Goal: Task Accomplishment & Management: Manage account settings

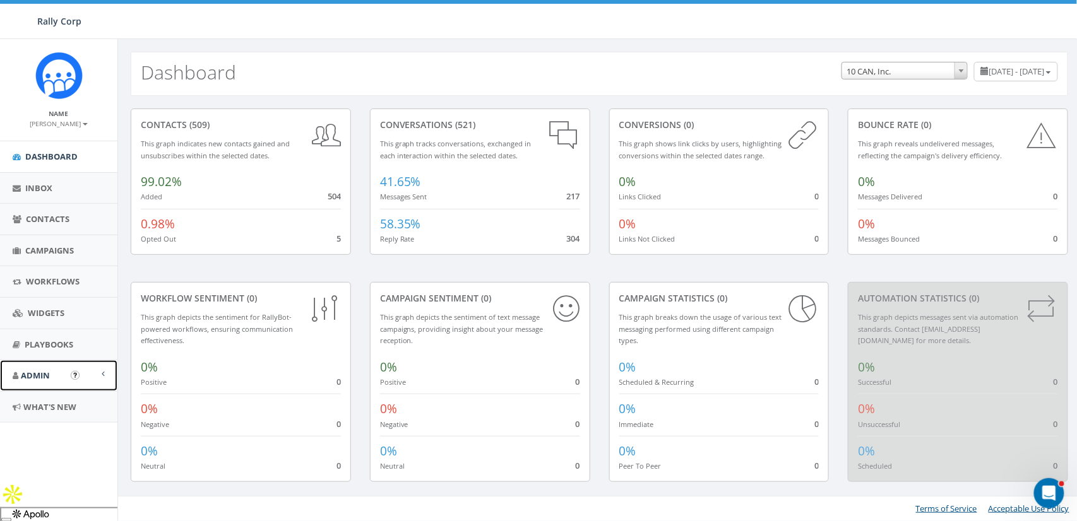
click at [53, 378] on link "Admin" at bounding box center [58, 375] width 117 height 31
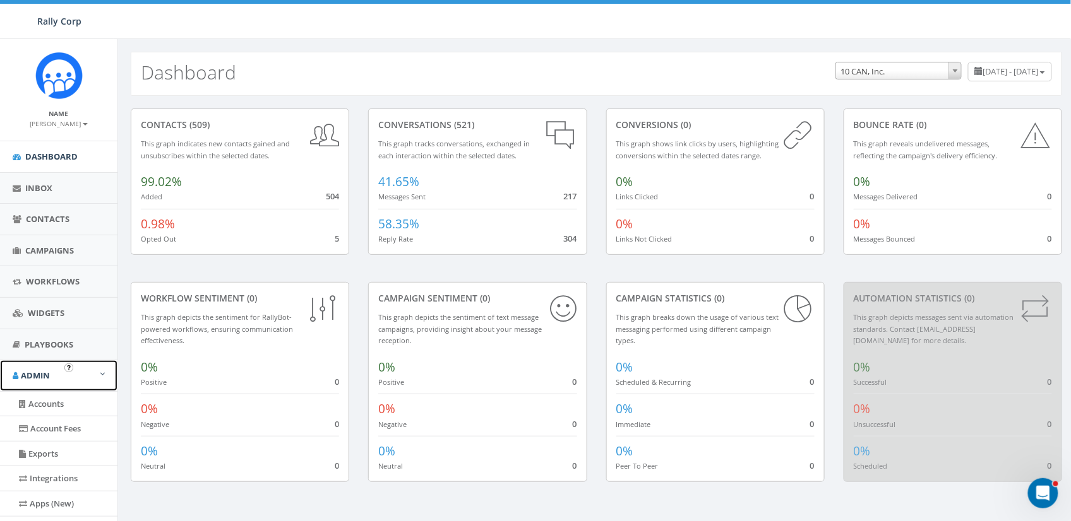
scroll to position [237, 0]
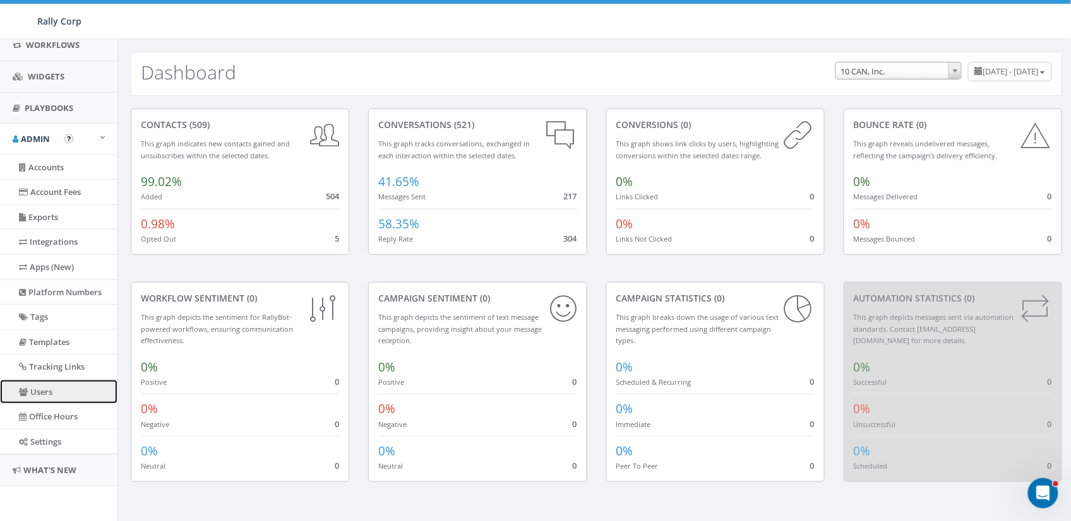
click at [44, 391] on link "Users" at bounding box center [58, 392] width 117 height 25
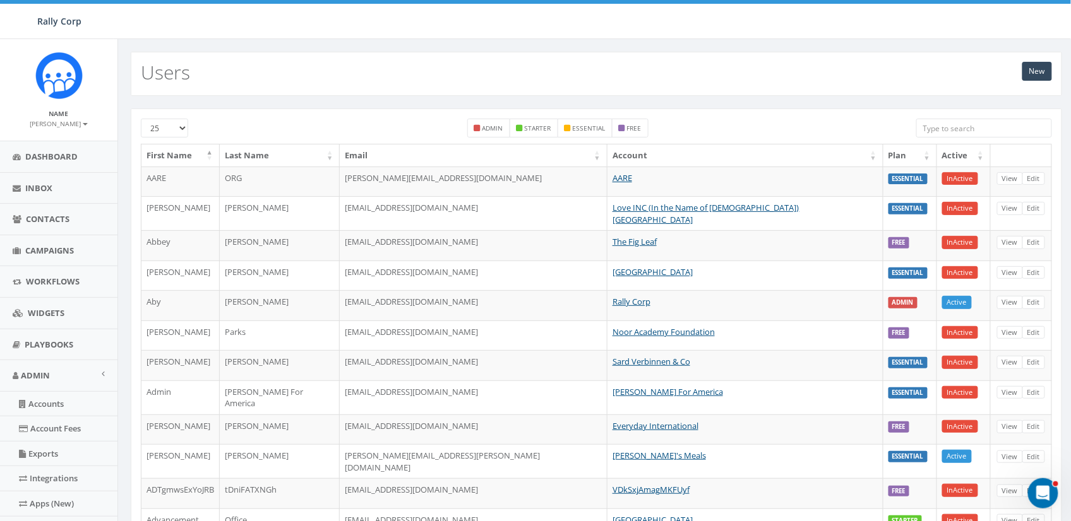
click at [979, 129] on input "search" at bounding box center [984, 128] width 136 height 19
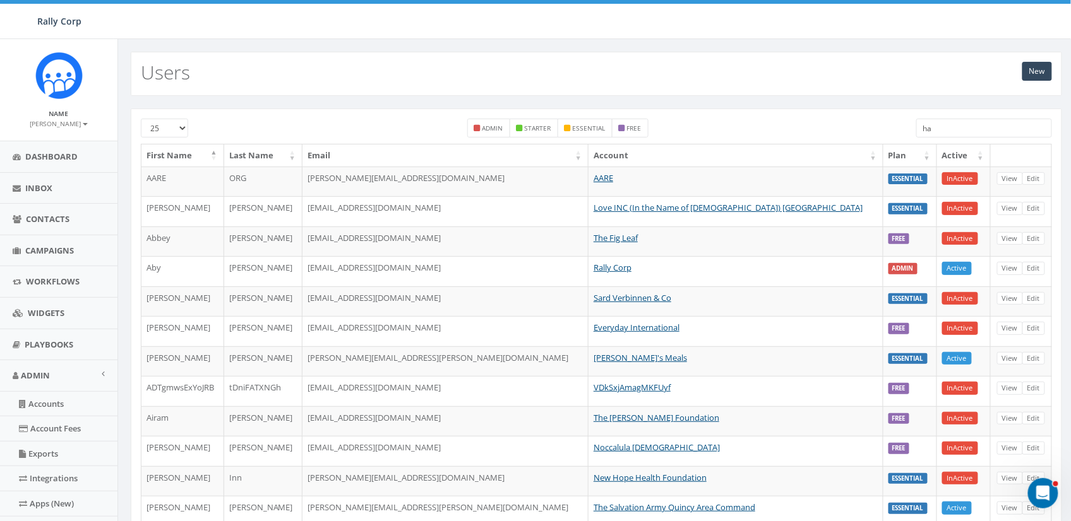
type input "h"
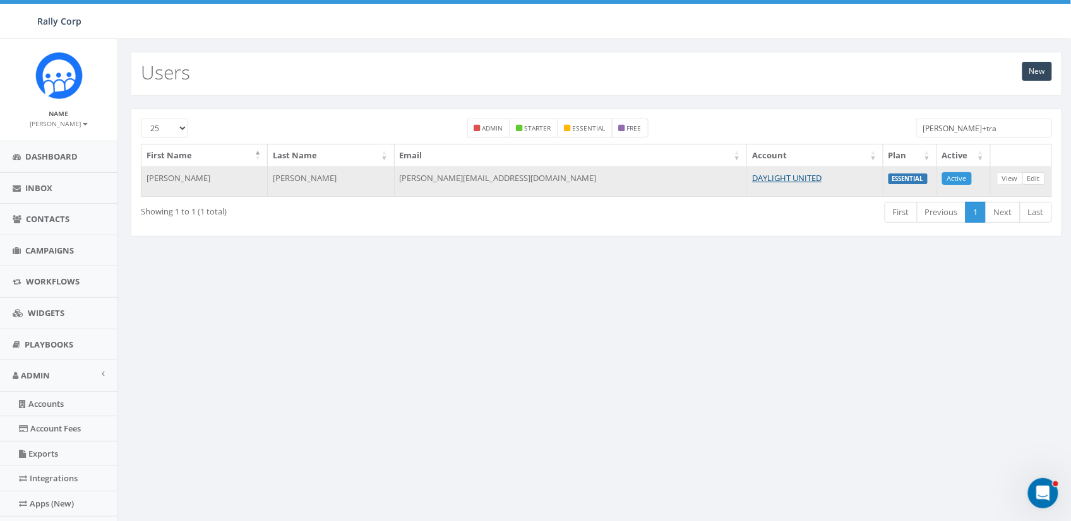
type input "[PERSON_NAME]+tra"
click at [1034, 176] on link "Edit" at bounding box center [1033, 178] width 23 height 13
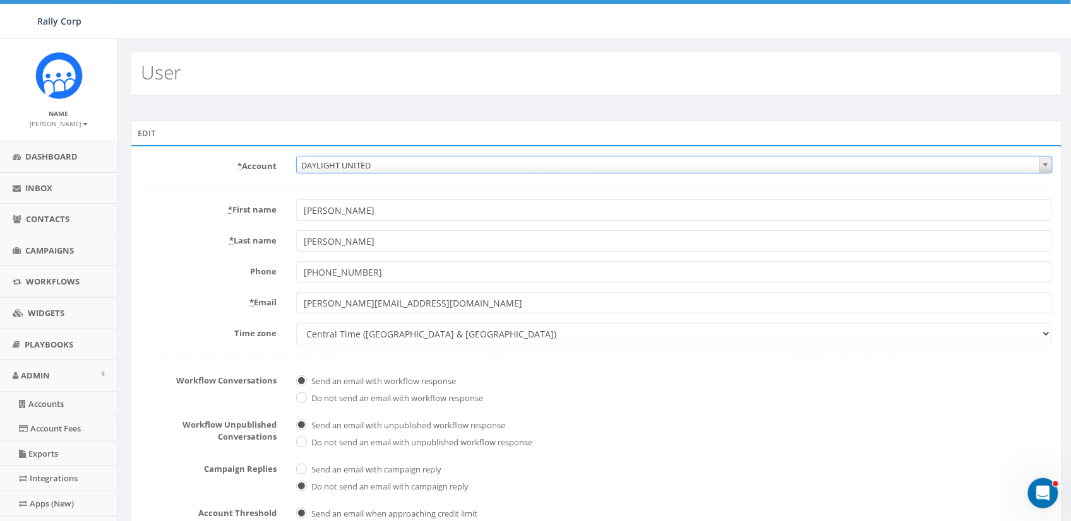
click at [446, 169] on span "DAYLIGHT UNITED" at bounding box center [674, 166] width 755 height 18
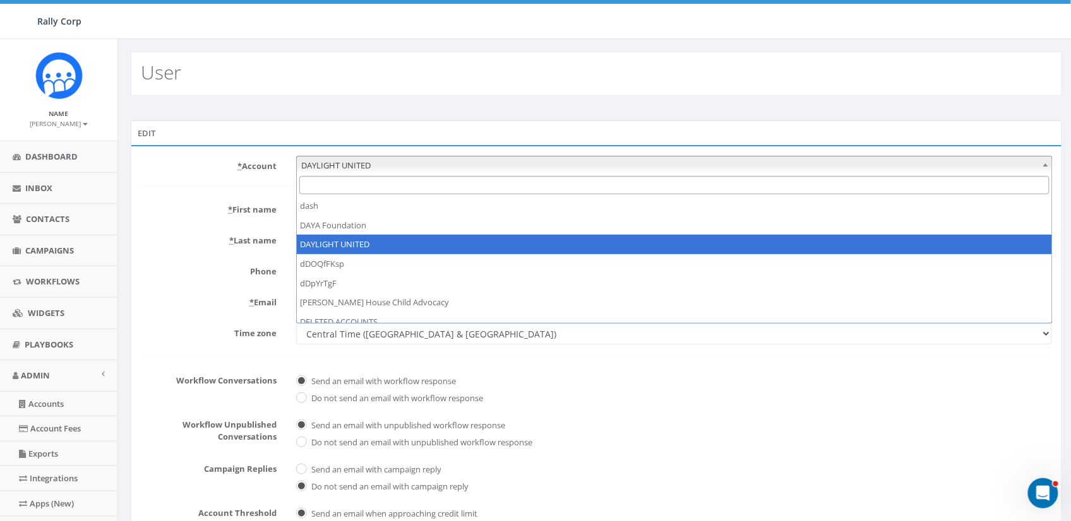
type input "d"
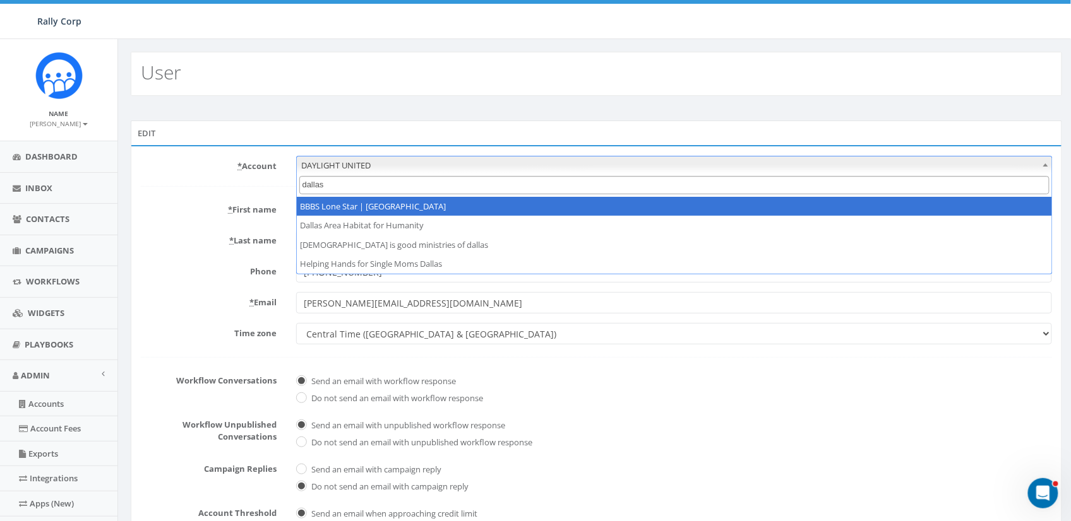
type input "dallas"
select select "1365"
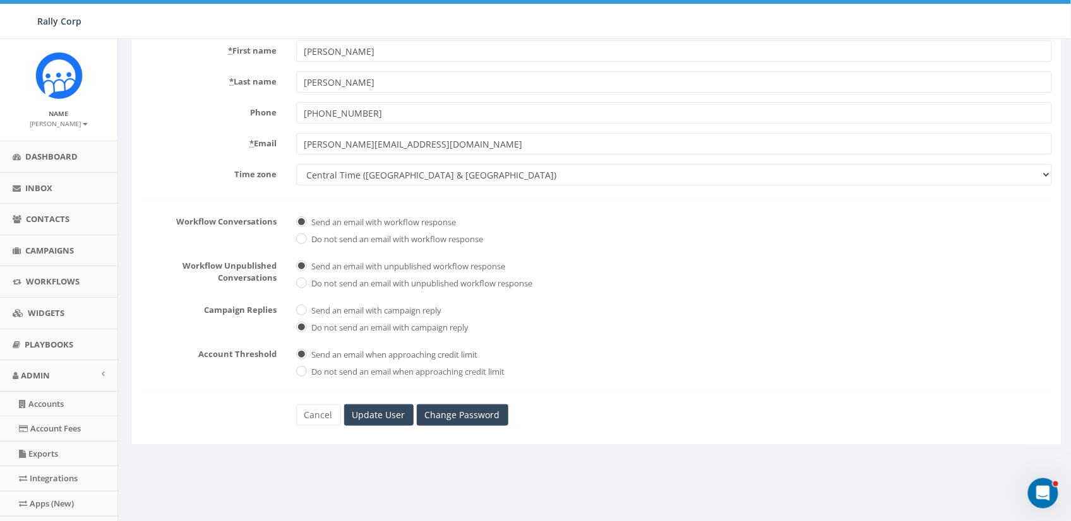
scroll to position [237, 0]
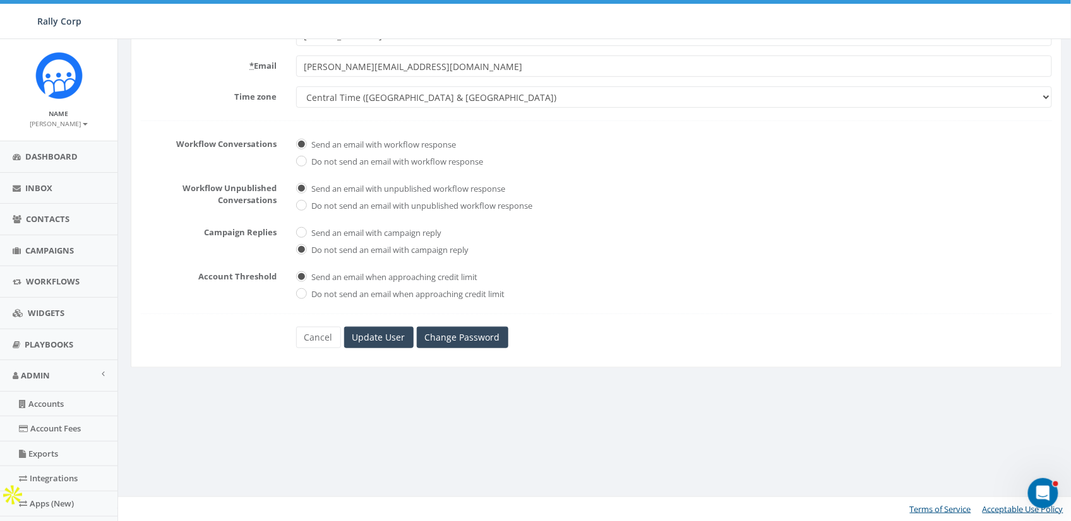
click at [383, 350] on div "* Account 10,000 Degrees 10 CAN, Inc. 180 Skate 1. James Martin 2Life Communiti…" at bounding box center [596, 138] width 931 height 460
click at [384, 345] on input "Update User" at bounding box center [378, 337] width 69 height 21
